Goal: Task Accomplishment & Management: Manage account settings

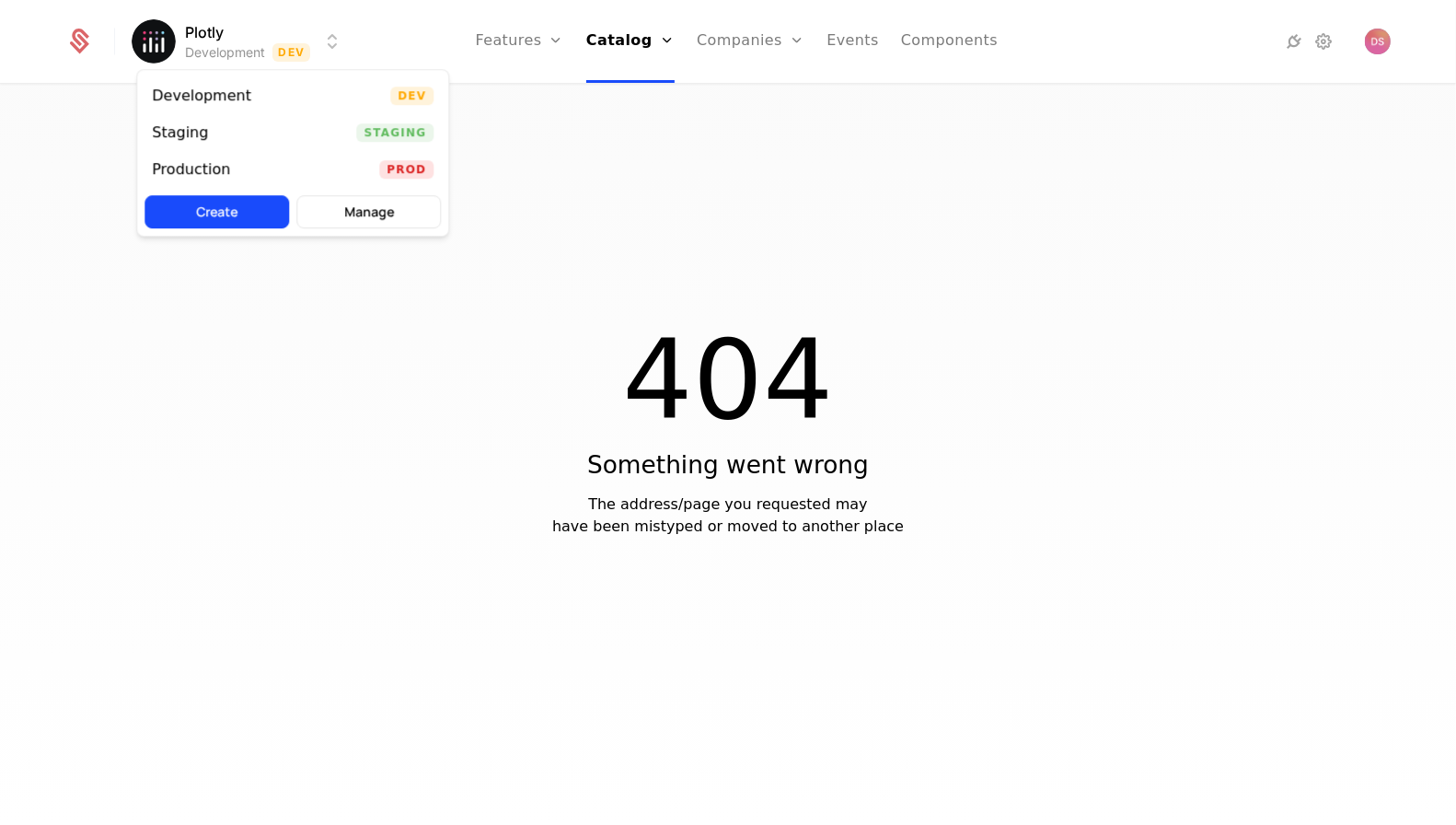
click at [182, 36] on html "Plotly Development Dev Features Features Flags Catalog Plans Add Ons Credits Co…" at bounding box center [728, 412] width 1456 height 825
click at [283, 141] on div "Staging Staging" at bounding box center [292, 132] width 311 height 37
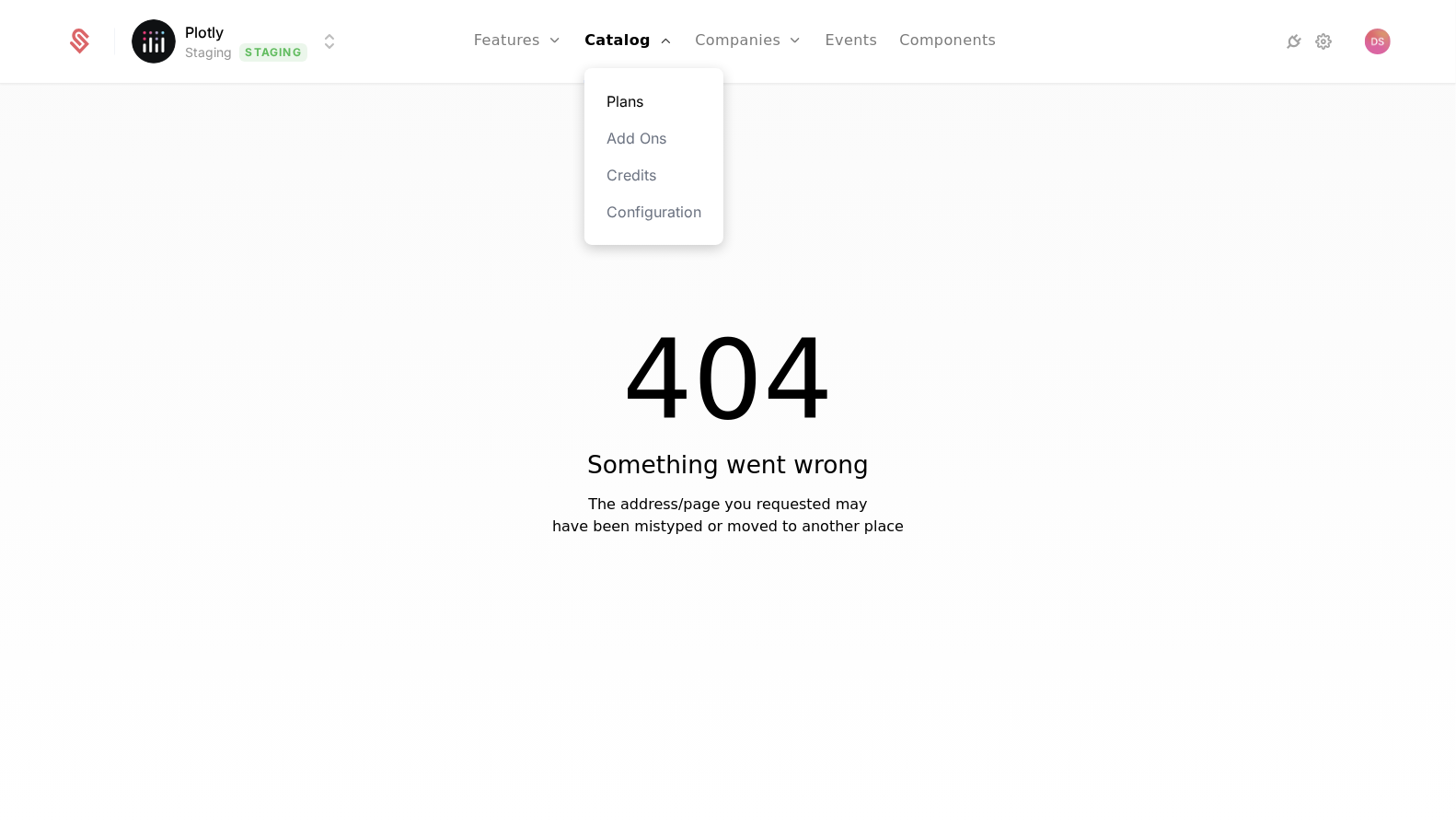
click at [662, 98] on link "Plans" at bounding box center [654, 101] width 95 height 22
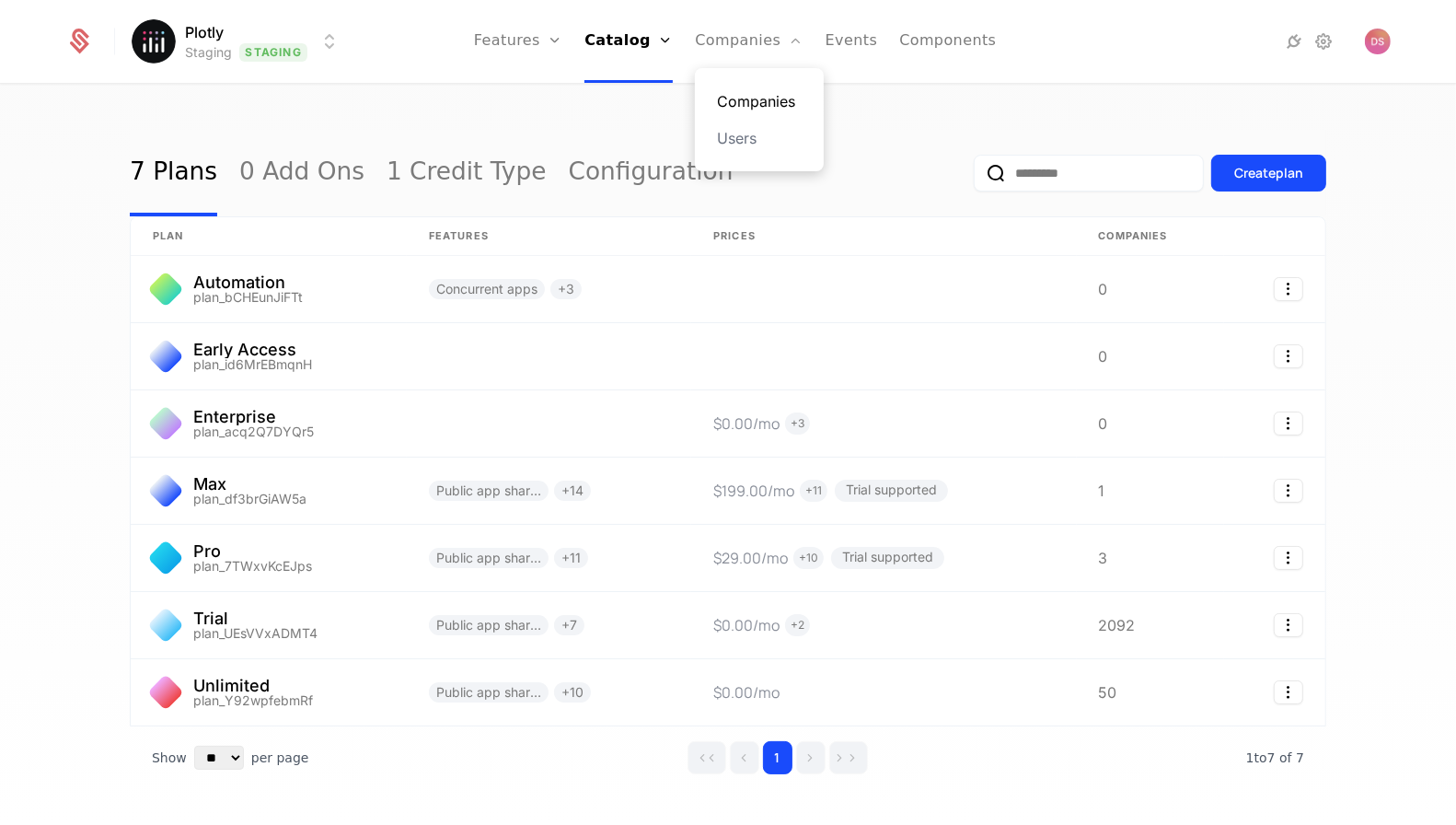
click at [744, 94] on link "Companies" at bounding box center [758, 101] width 84 height 22
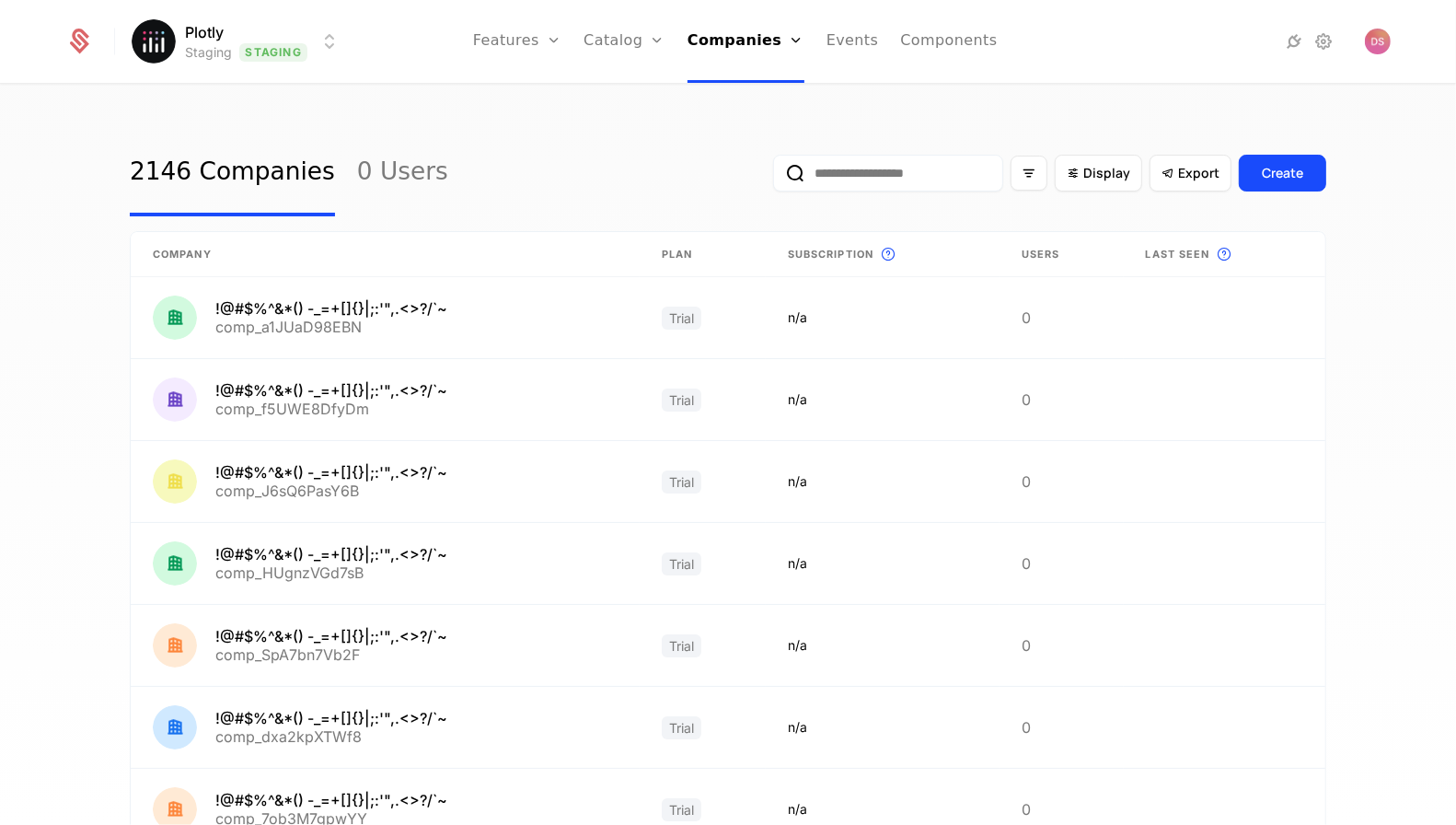
click at [899, 182] on input "email" at bounding box center [888, 173] width 230 height 37
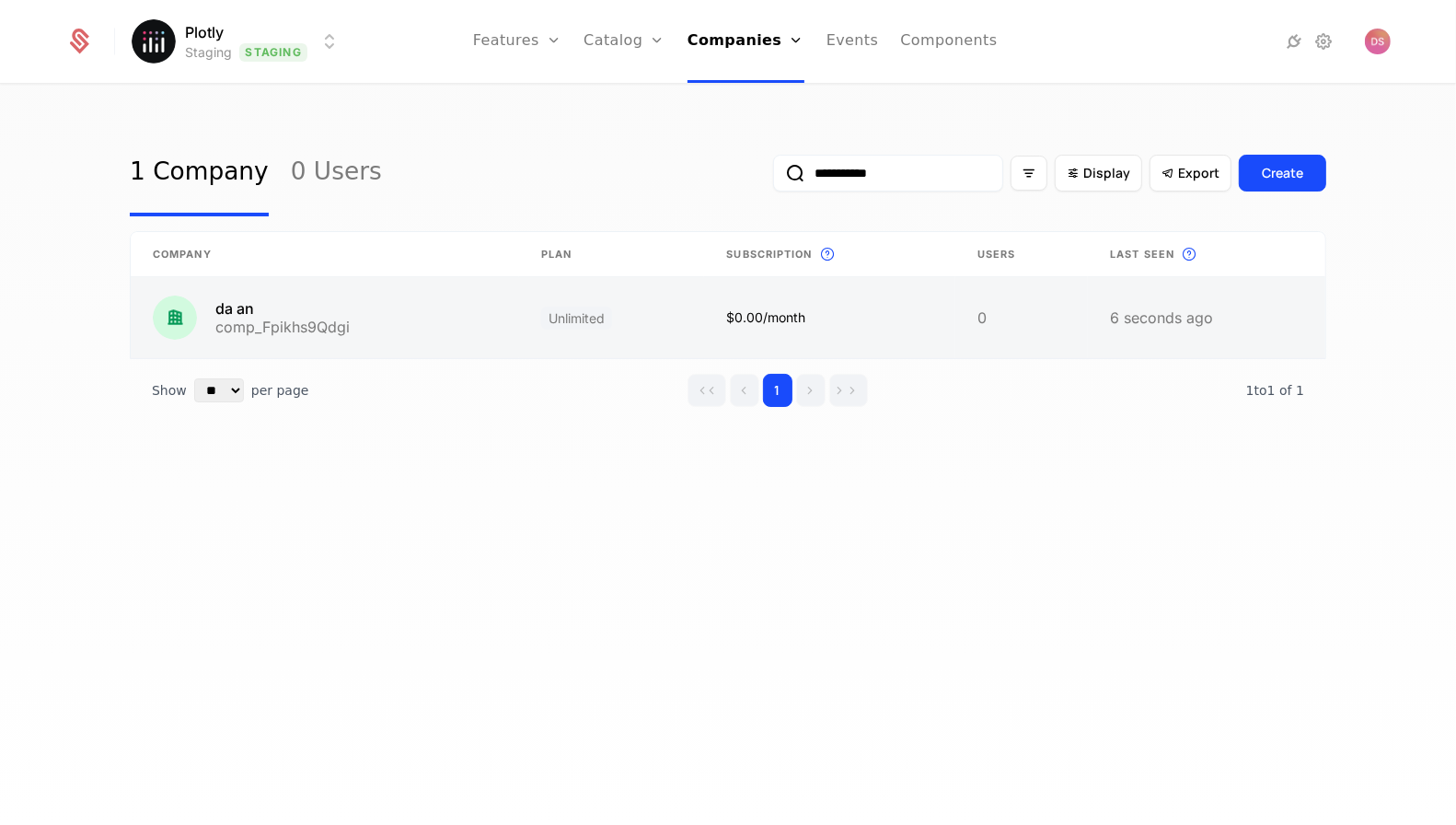
type input "**********"
click at [778, 341] on link at bounding box center [829, 318] width 251 height 81
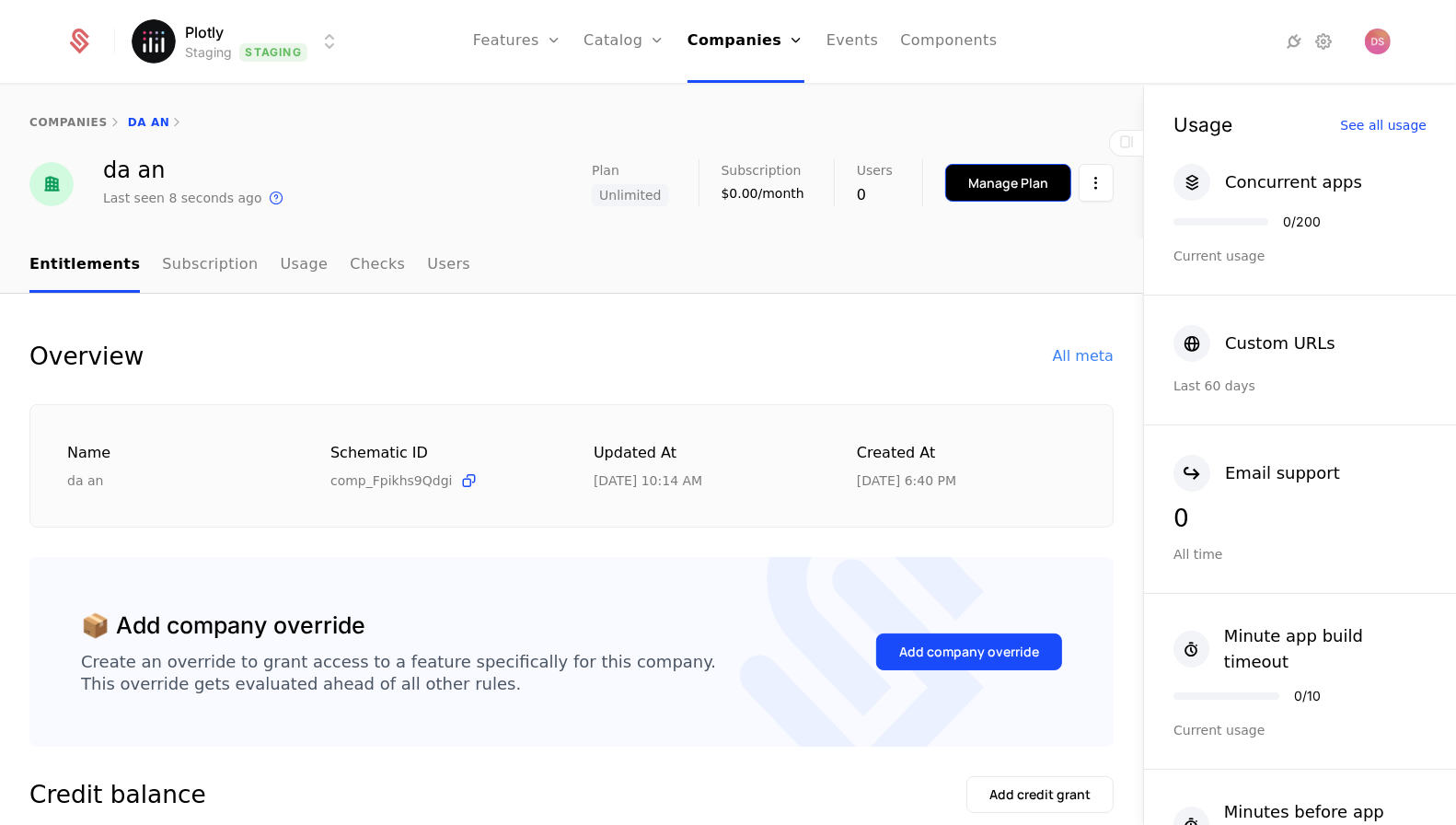
click at [1025, 185] on div "Manage Plan" at bounding box center [1008, 183] width 80 height 19
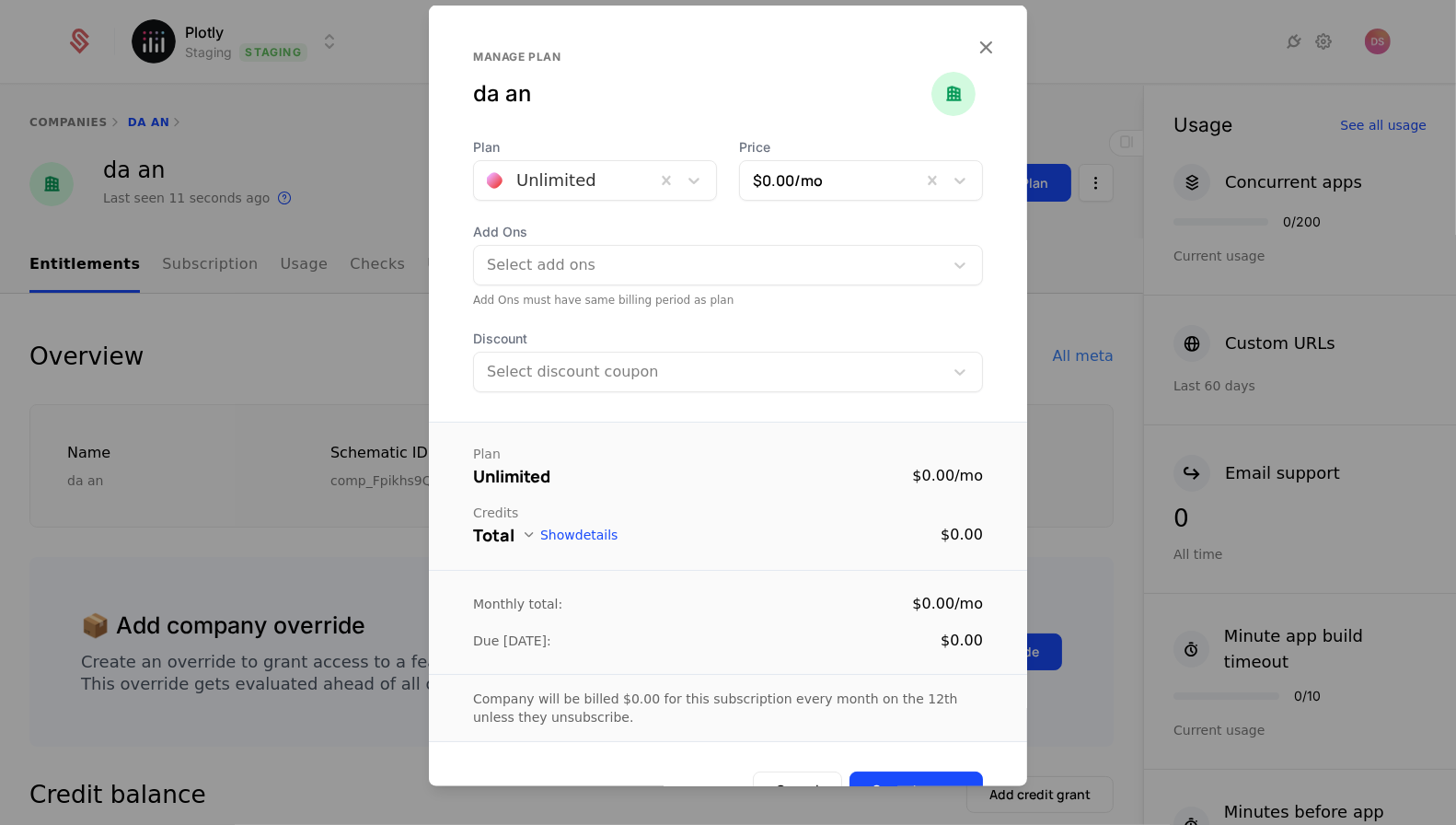
click at [593, 208] on div "Plan Unlimited Price $0.00 /mo Add Ons Select add ons Add Ons must have same bi…" at bounding box center [728, 265] width 598 height 254
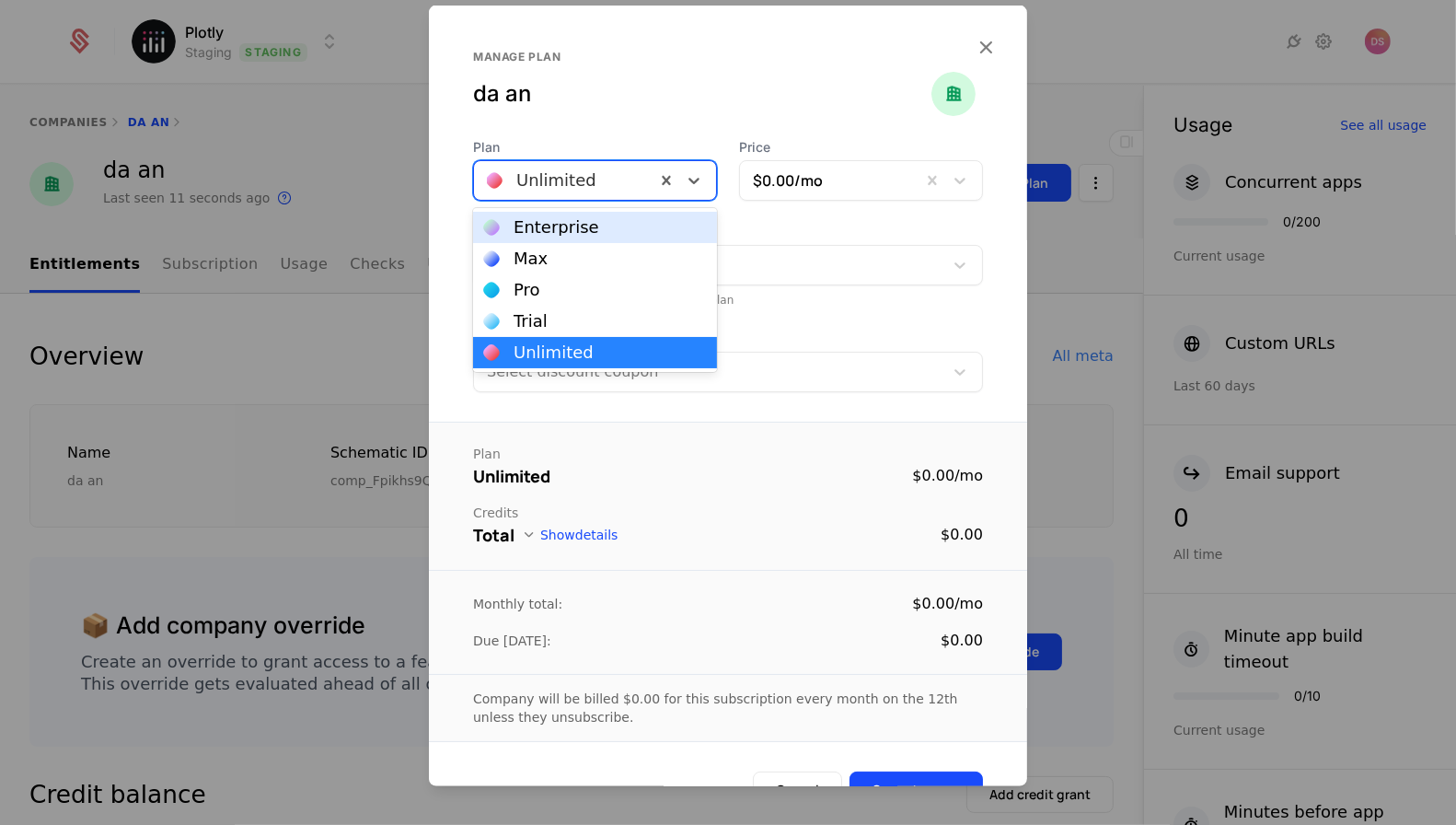
click at [586, 178] on div at bounding box center [565, 181] width 156 height 26
click at [615, 324] on div "Trial" at bounding box center [595, 321] width 221 height 17
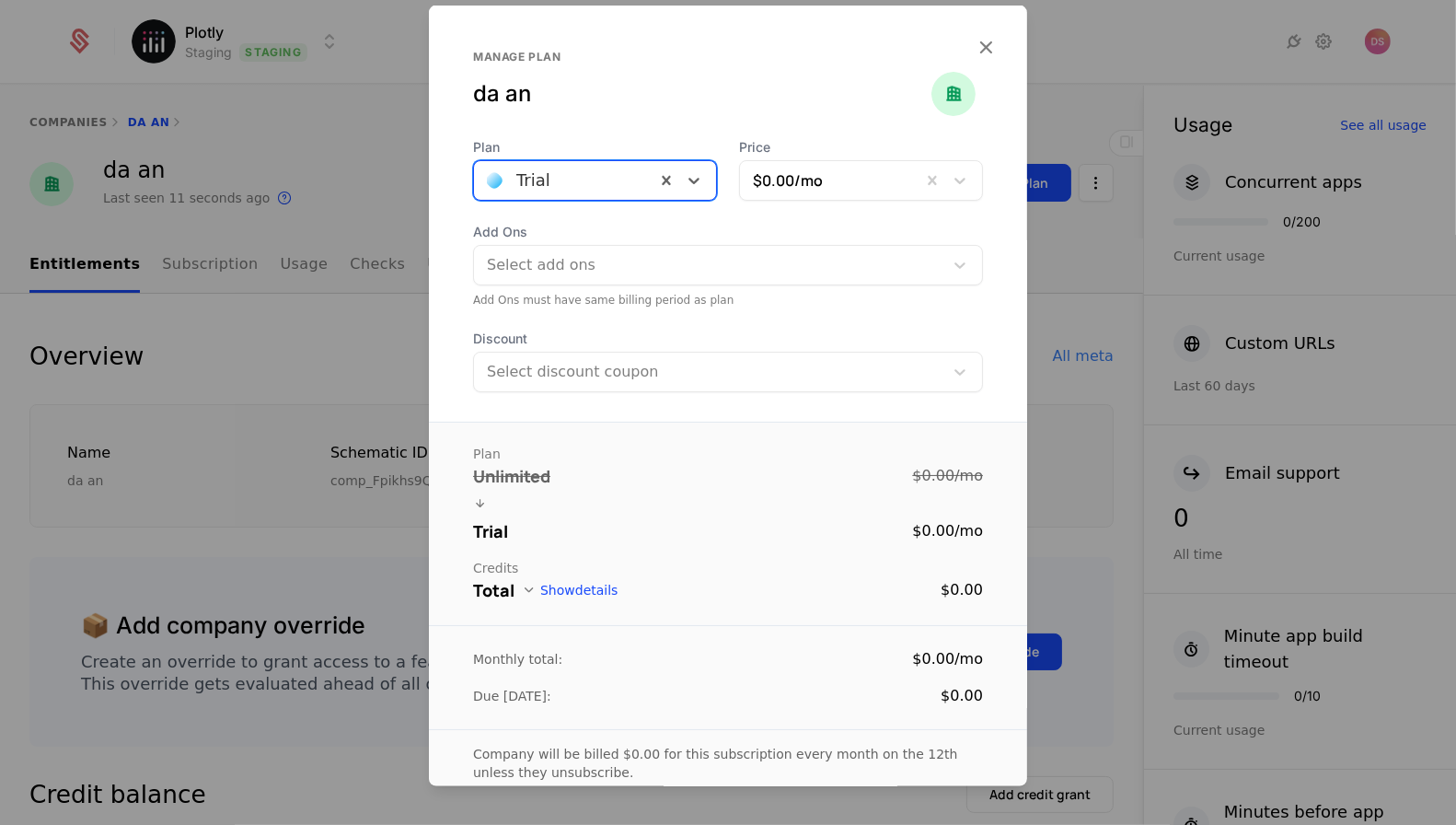
scroll to position [95, 0]
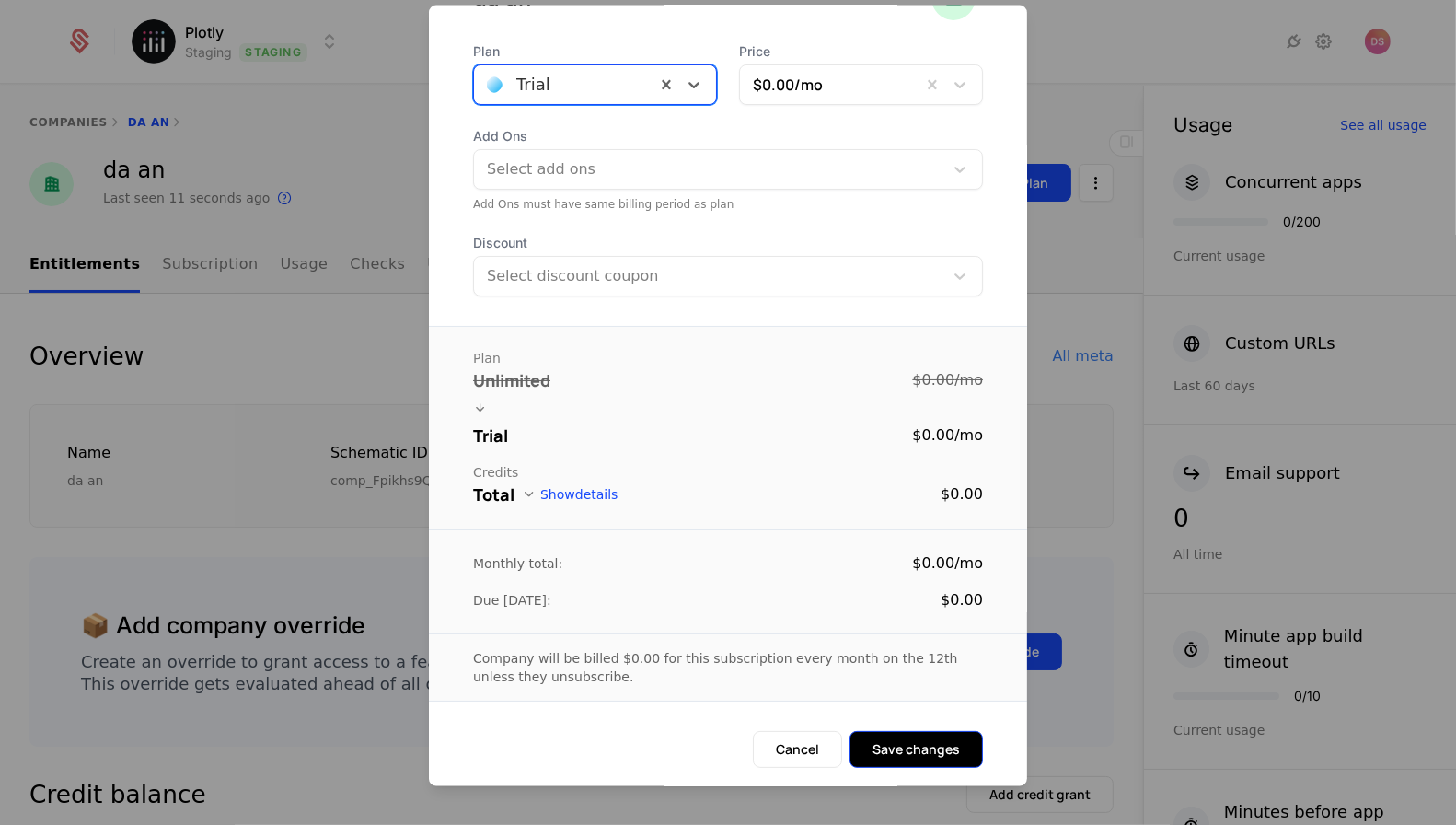
click at [935, 731] on button "Save changes" at bounding box center [916, 749] width 133 height 37
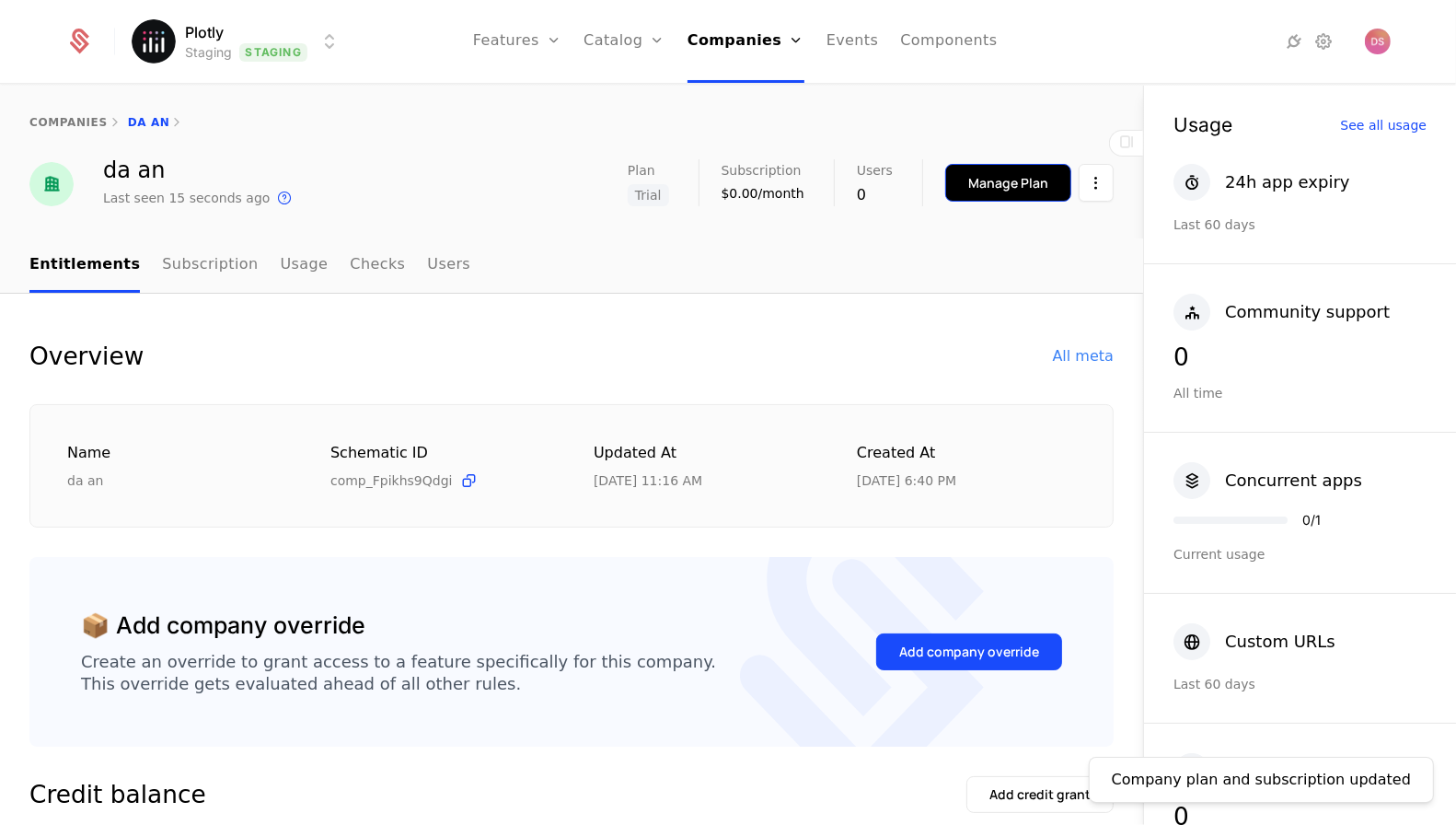
click at [999, 171] on button "Manage Plan" at bounding box center [1007, 183] width 126 height 38
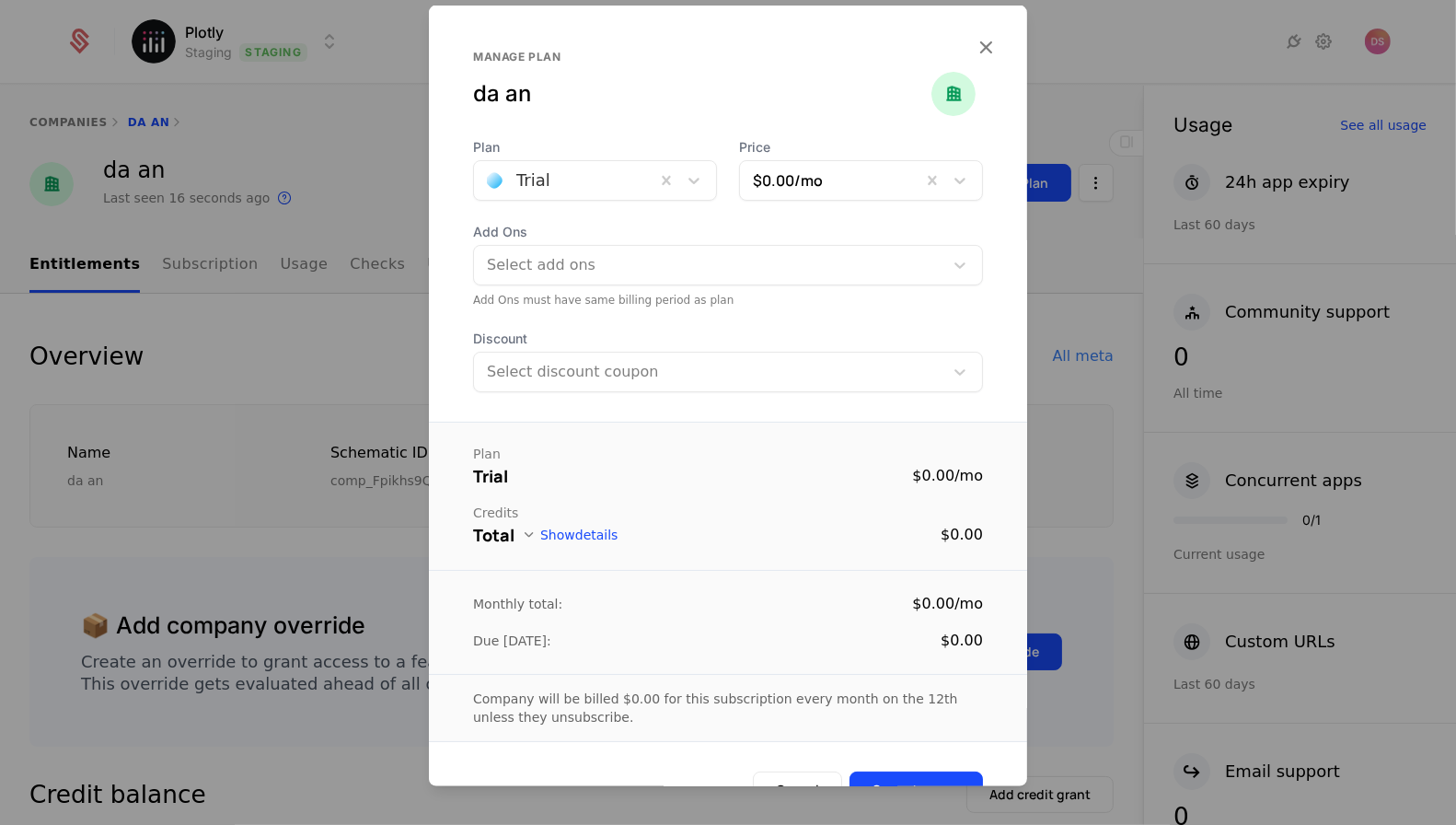
click at [658, 198] on div at bounding box center [685, 180] width 61 height 39
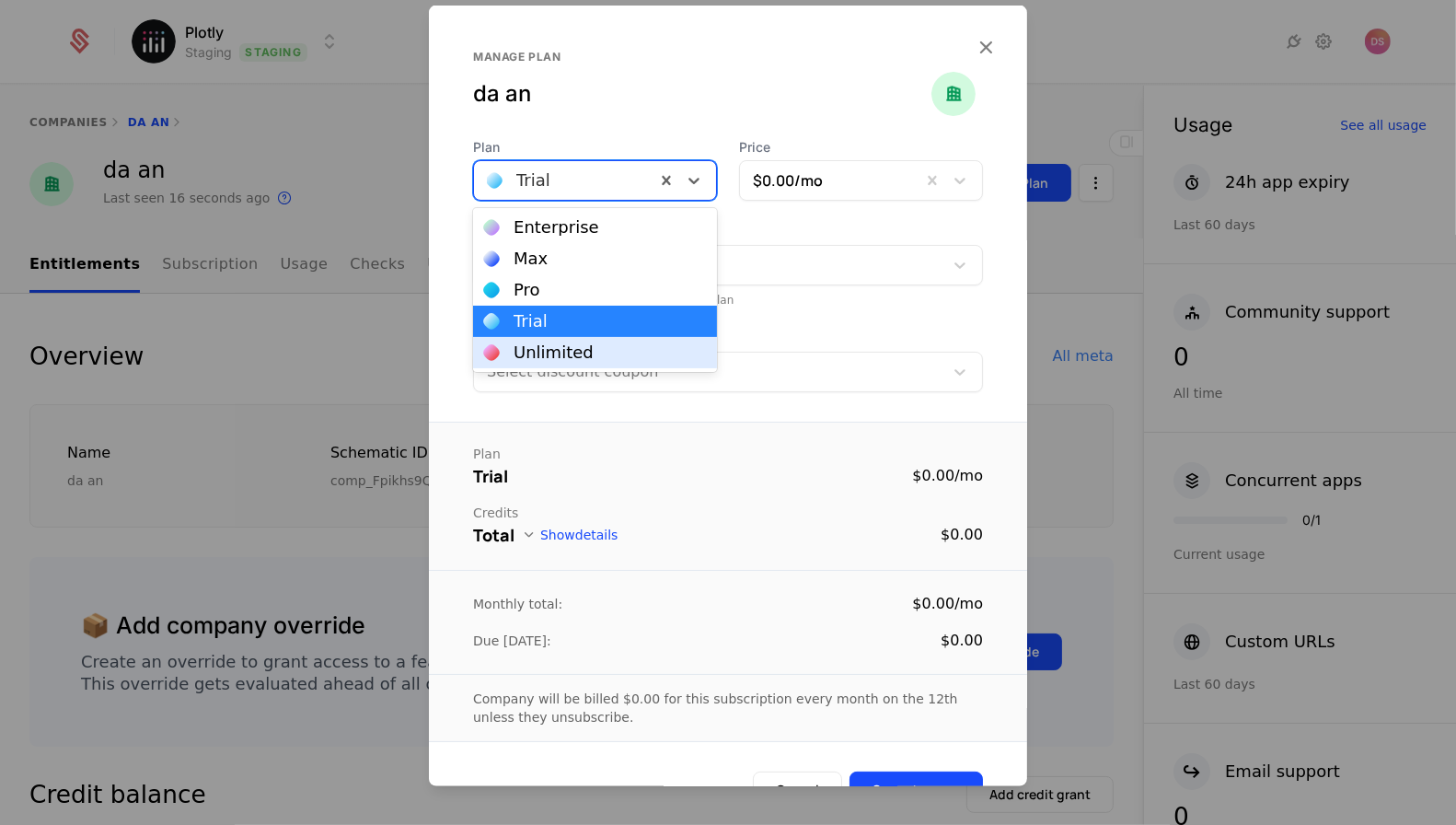
click at [620, 340] on div "Unlimited" at bounding box center [596, 352] width 244 height 32
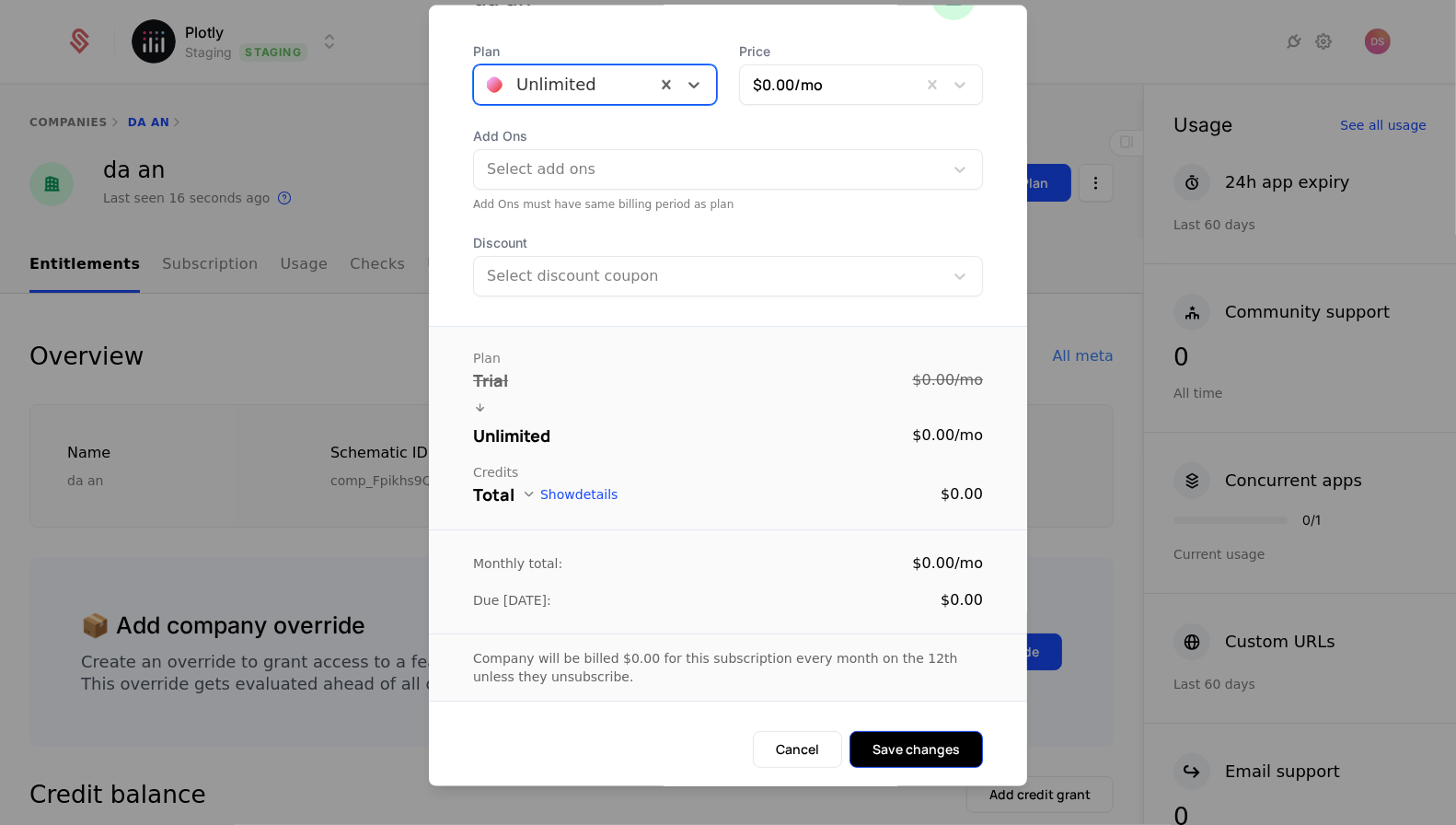
click at [944, 737] on button "Save changes" at bounding box center [916, 749] width 133 height 37
